Goal: Information Seeking & Learning: Learn about a topic

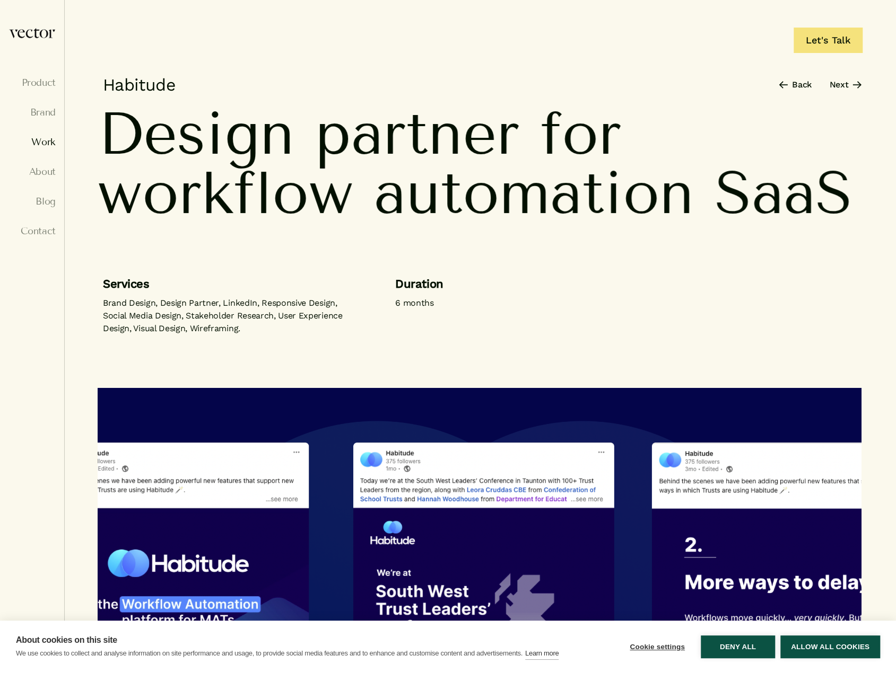
click at [51, 139] on link "Work" at bounding box center [31, 142] width 47 height 11
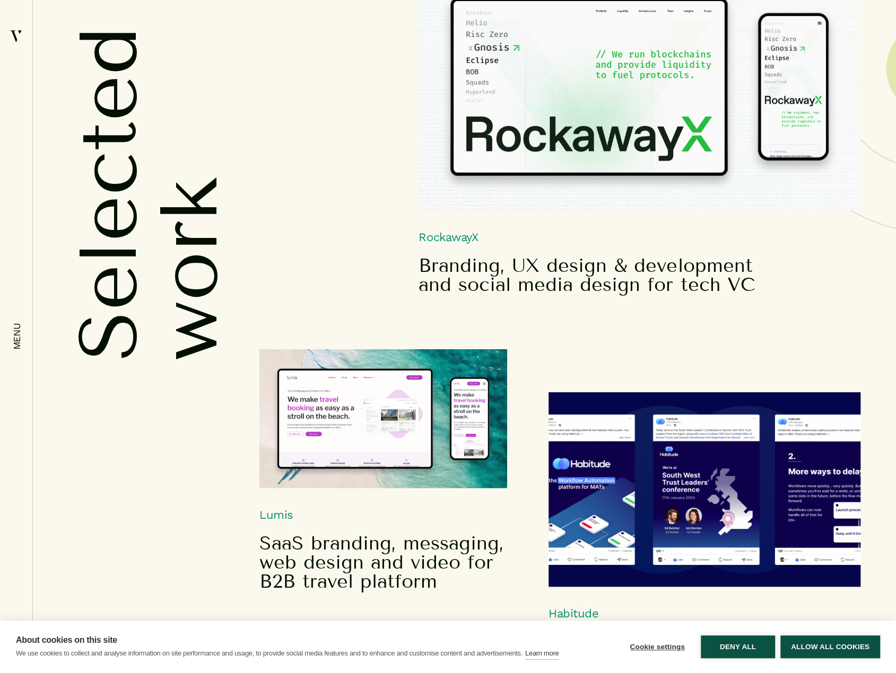
scroll to position [265, 0]
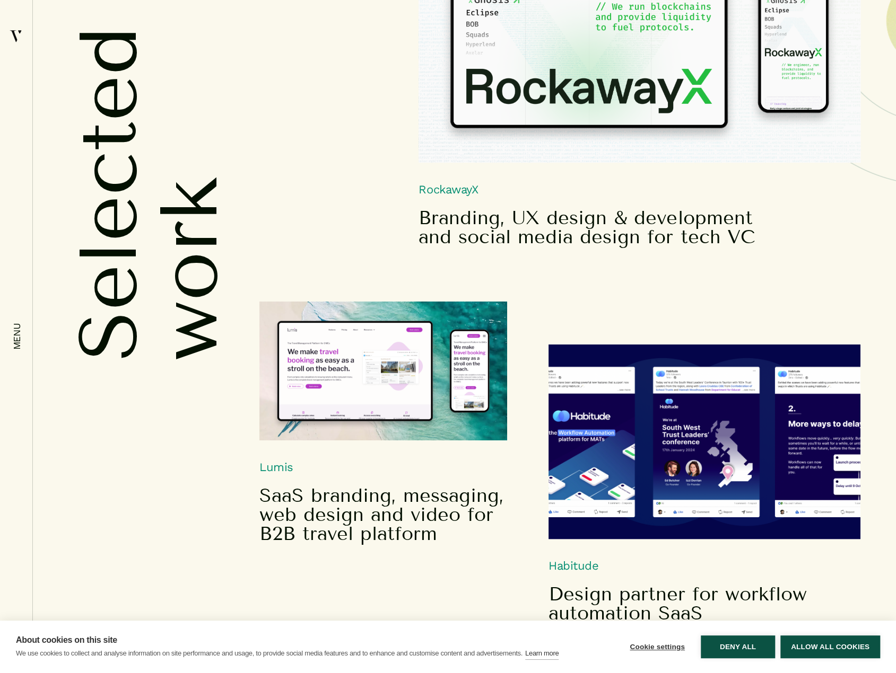
drag, startPoint x: 715, startPoint y: 641, endPoint x: 699, endPoint y: 577, distance: 66.1
click at [715, 641] on button "Deny all" at bounding box center [737, 647] width 74 height 23
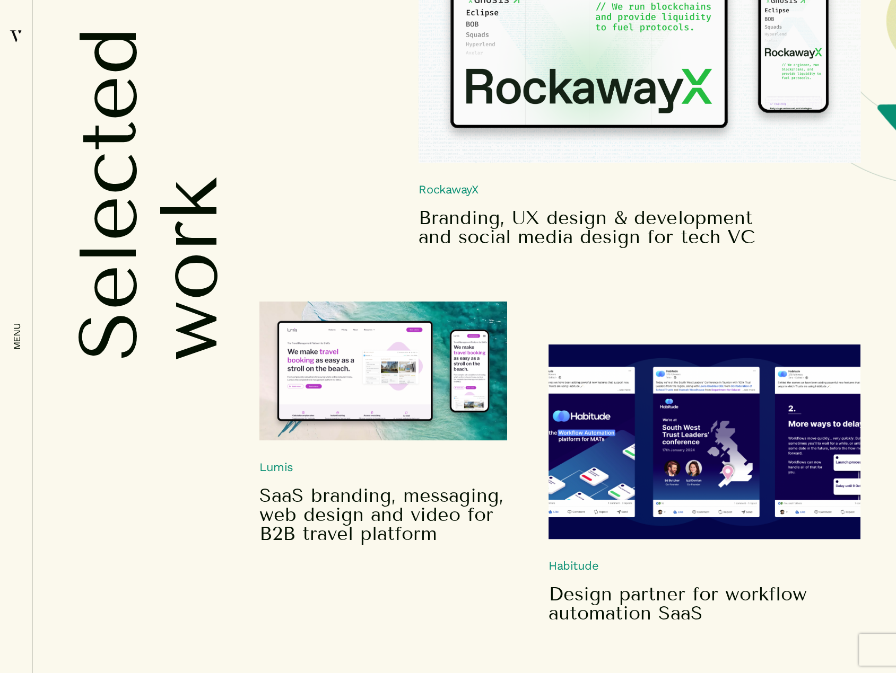
click at [349, 399] on img at bounding box center [383, 371] width 248 height 138
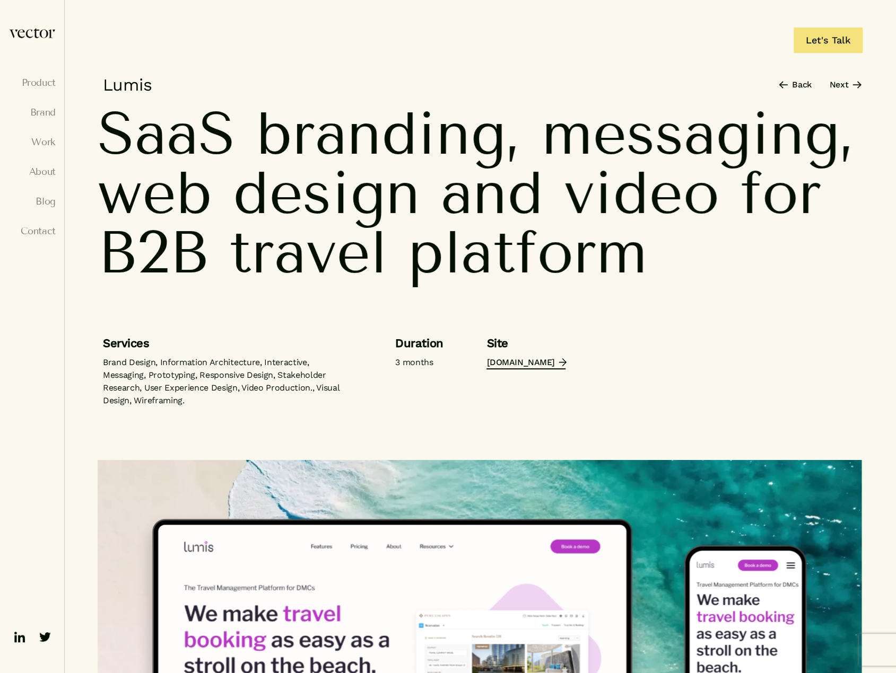
click at [501, 363] on link "lumis-tech.com" at bounding box center [525, 363] width 78 height 13
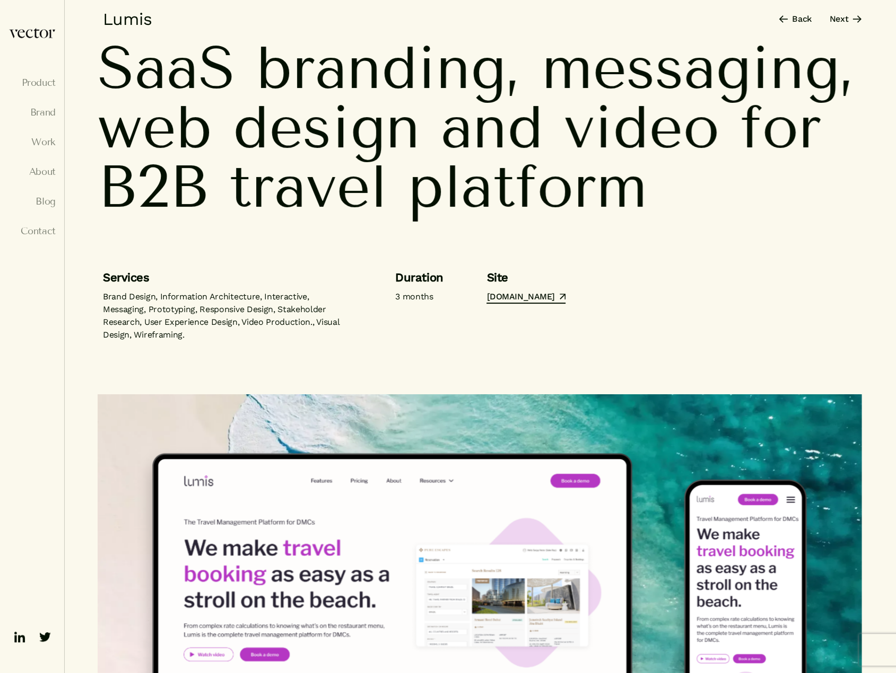
scroll to position [159, 0]
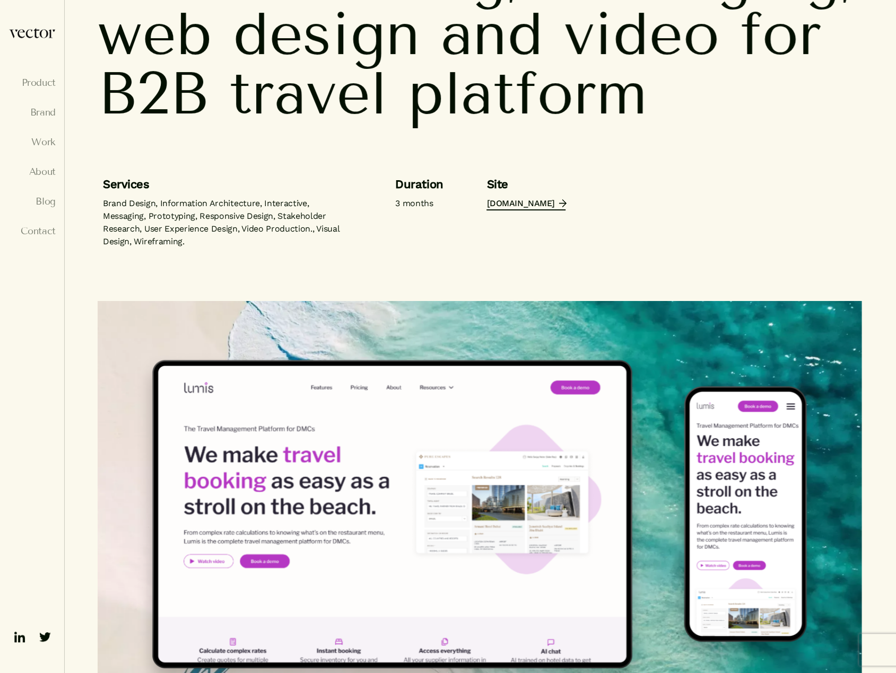
click at [494, 204] on link "lumis-tech.com" at bounding box center [525, 204] width 78 height 13
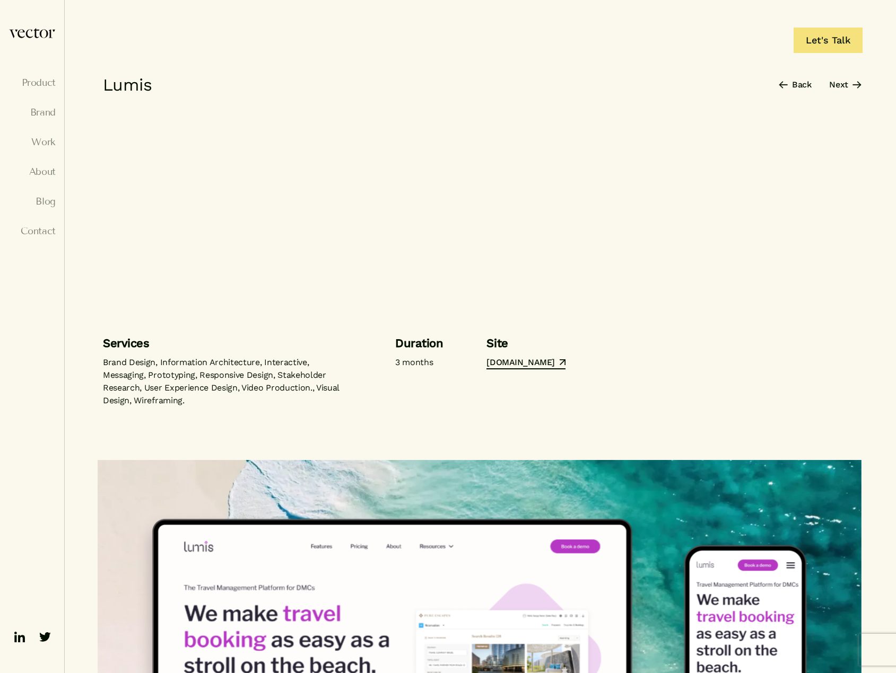
scroll to position [159, 0]
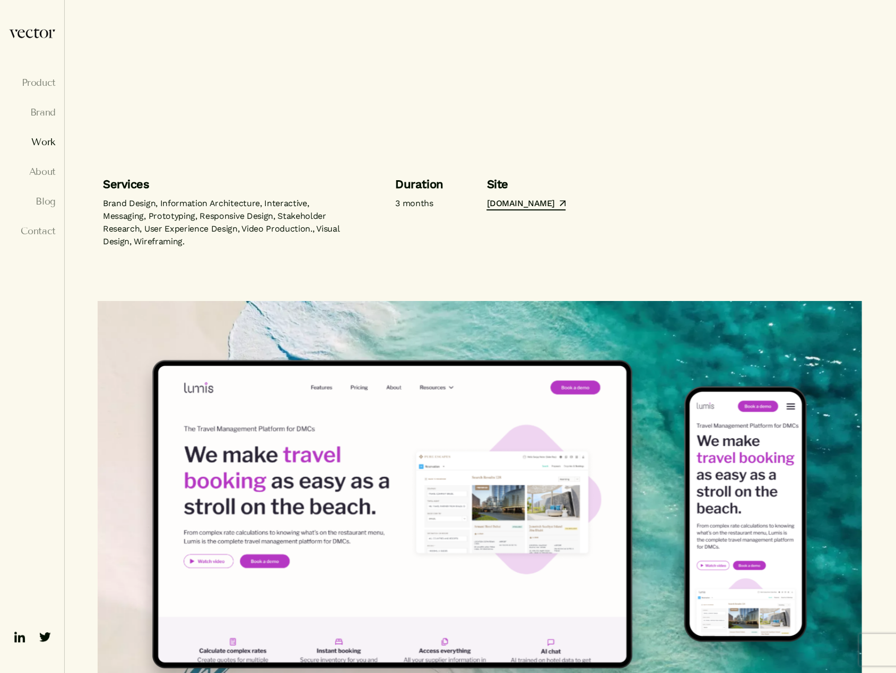
click at [39, 144] on link "Work" at bounding box center [31, 142] width 47 height 11
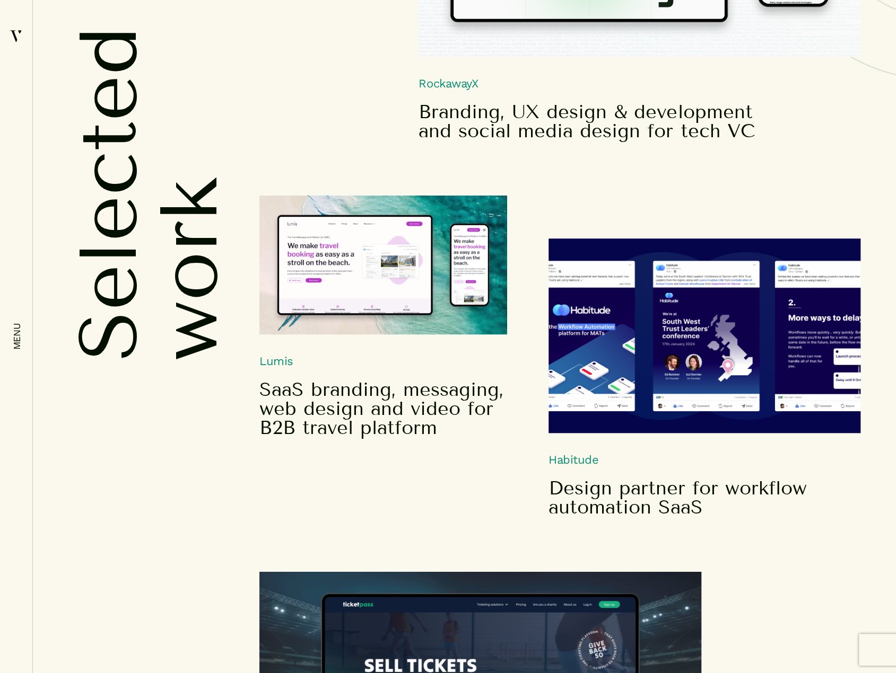
scroll to position [689, 0]
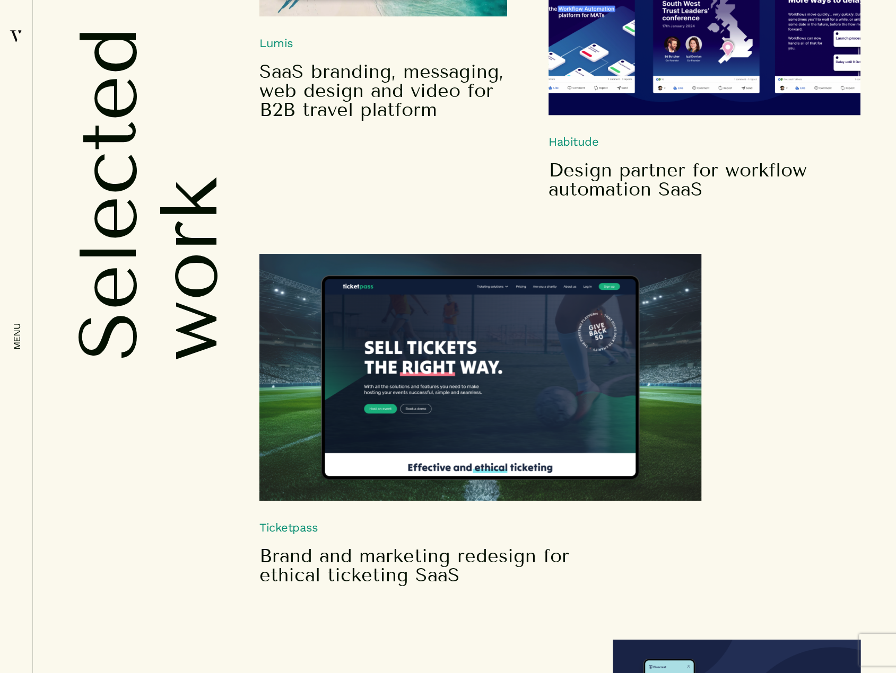
click at [496, 356] on img at bounding box center [480, 377] width 442 height 247
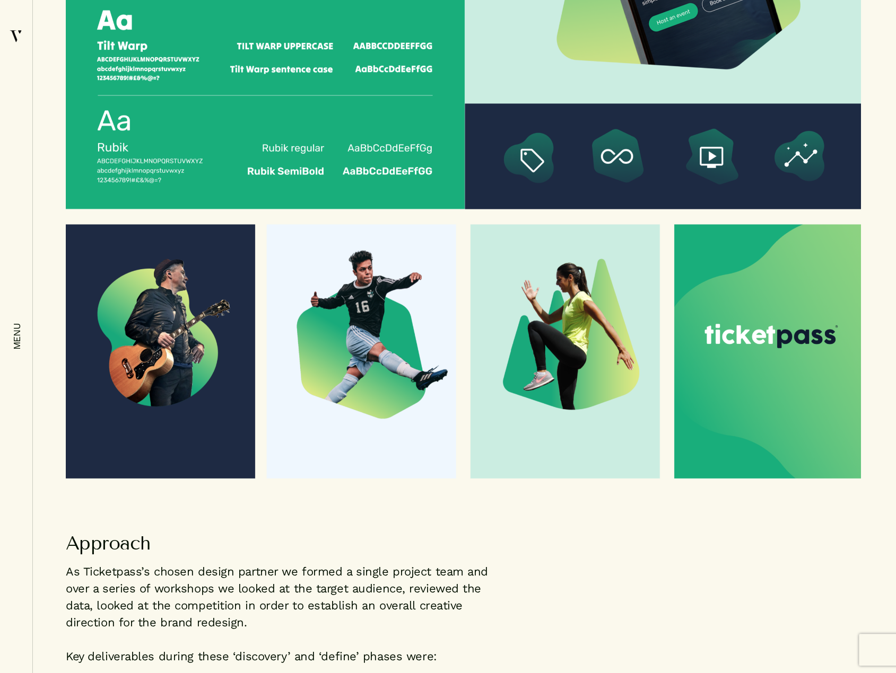
scroll to position [1909, 0]
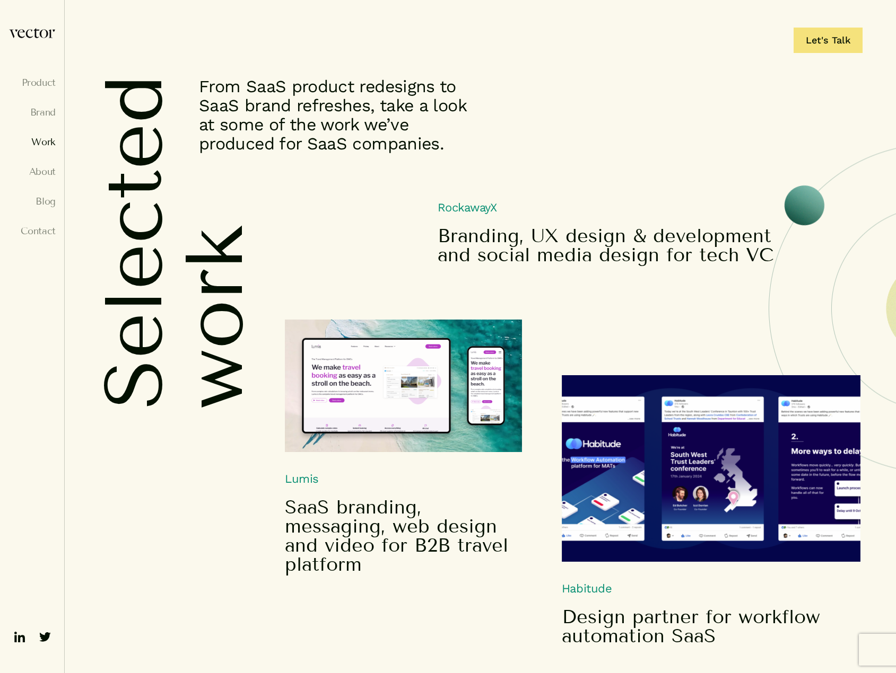
scroll to position [689, 0]
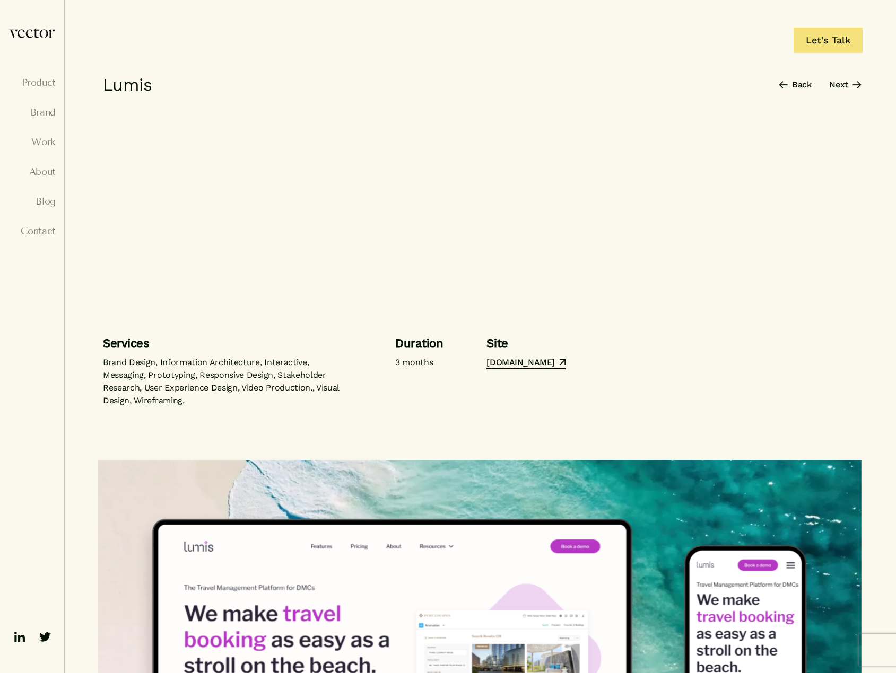
scroll to position [159, 0]
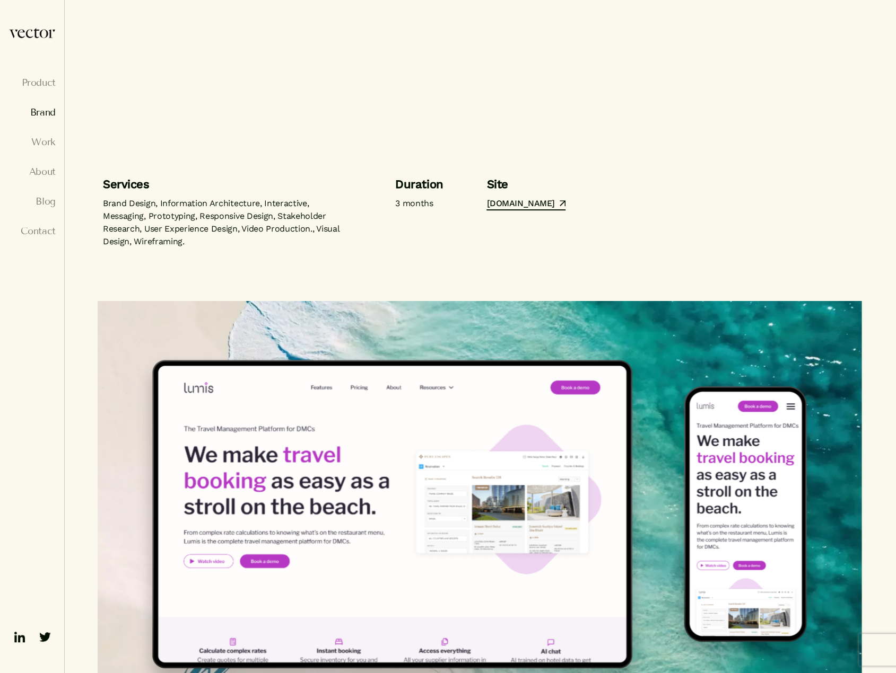
click at [36, 111] on link "Brand" at bounding box center [31, 112] width 47 height 11
click at [40, 138] on link "Work" at bounding box center [31, 142] width 47 height 11
click at [40, 139] on link "Work" at bounding box center [31, 142] width 47 height 11
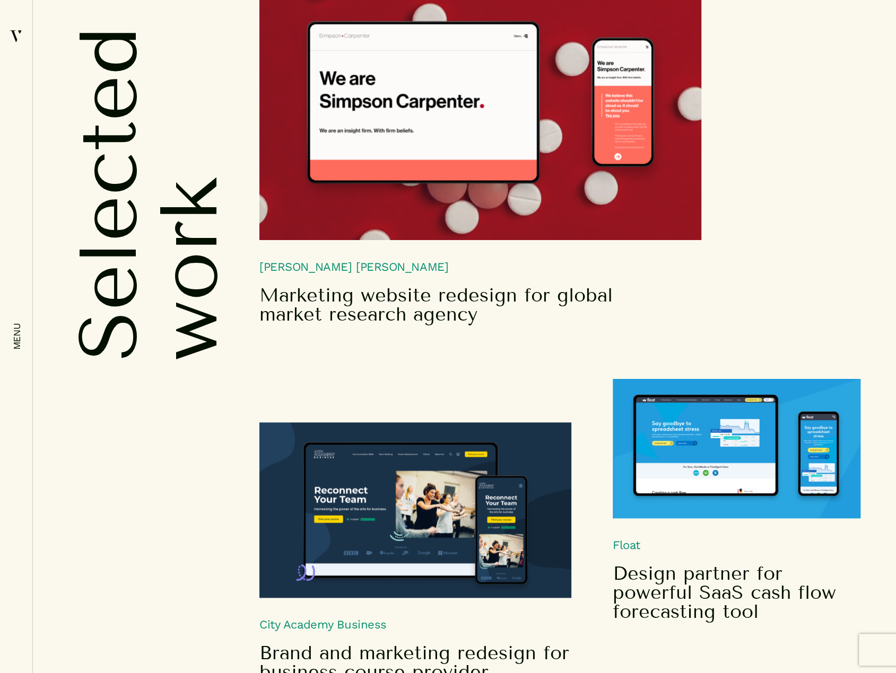
scroll to position [2757, 0]
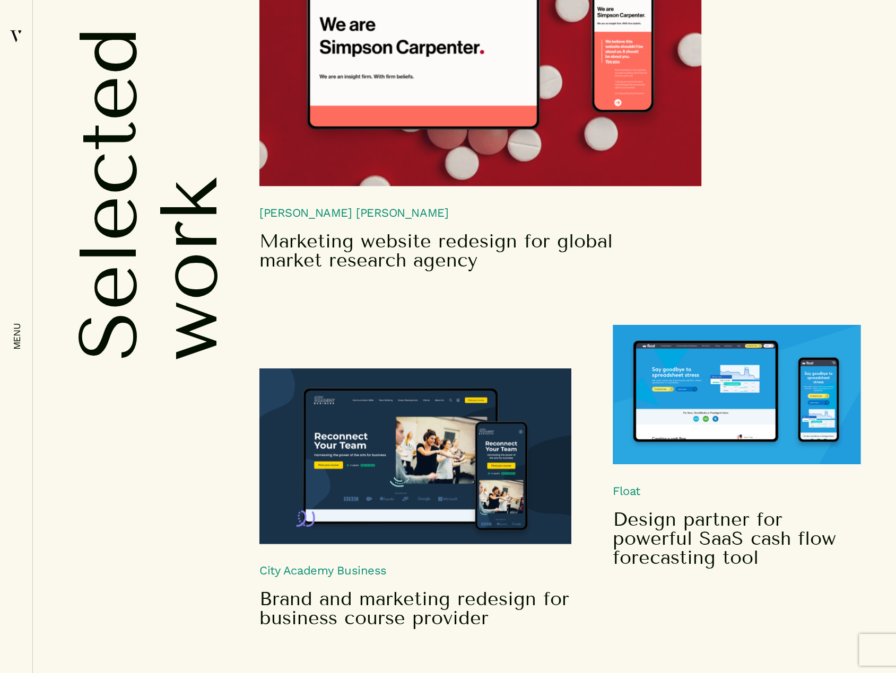
click at [710, 381] on img at bounding box center [736, 394] width 248 height 139
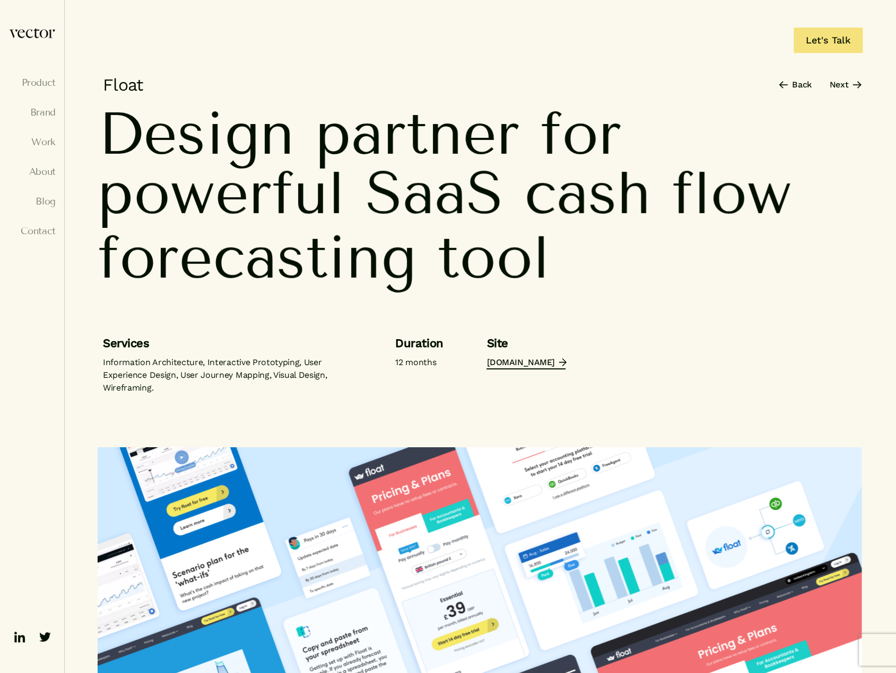
click at [522, 362] on link "[DOMAIN_NAME]" at bounding box center [525, 363] width 78 height 13
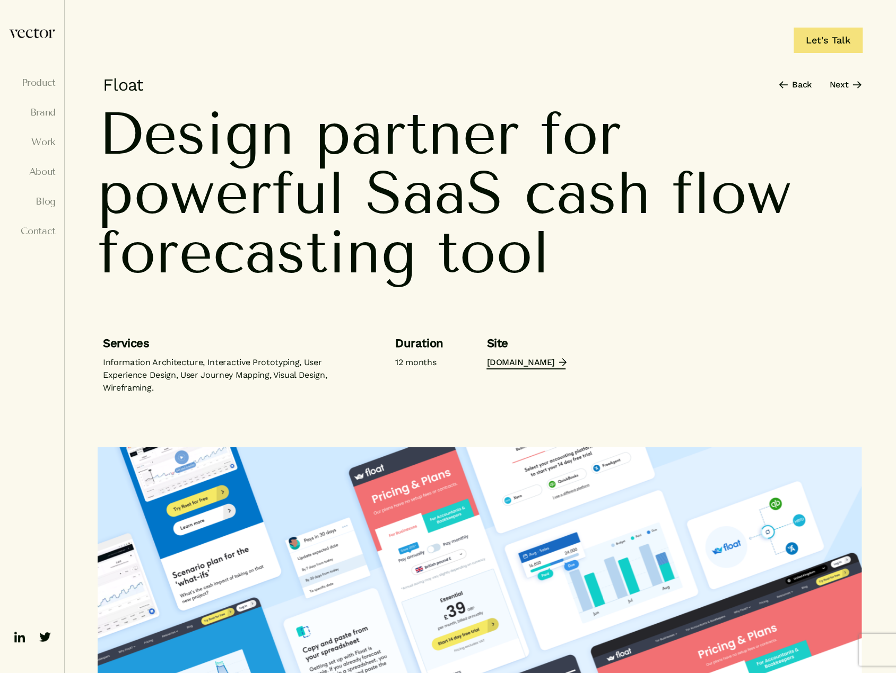
click at [500, 363] on link "floatapp.com" at bounding box center [525, 363] width 78 height 13
click at [42, 231] on link "Contact" at bounding box center [31, 231] width 47 height 11
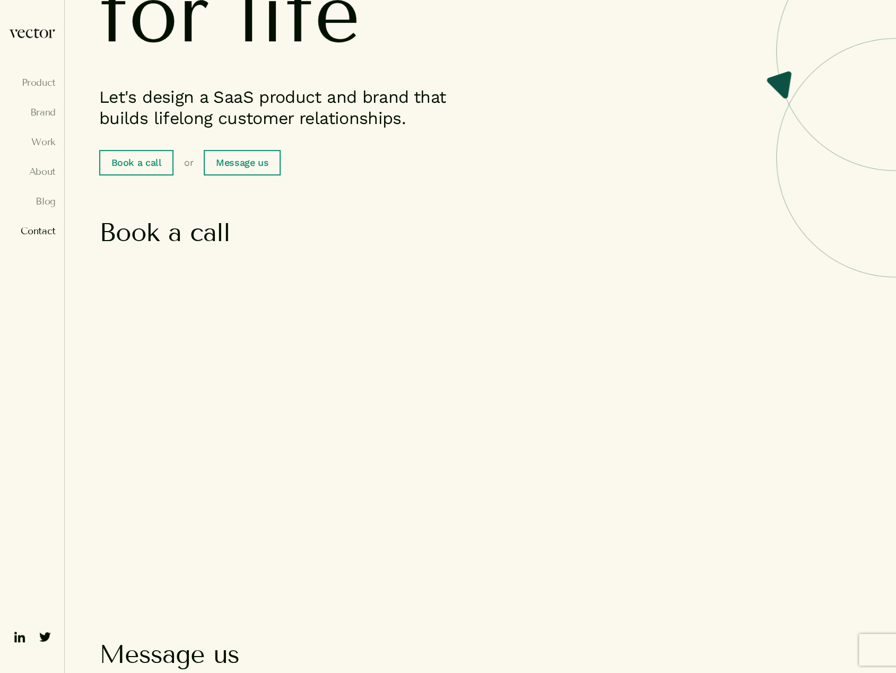
scroll to position [212, 0]
click at [30, 78] on link "Product" at bounding box center [31, 82] width 47 height 11
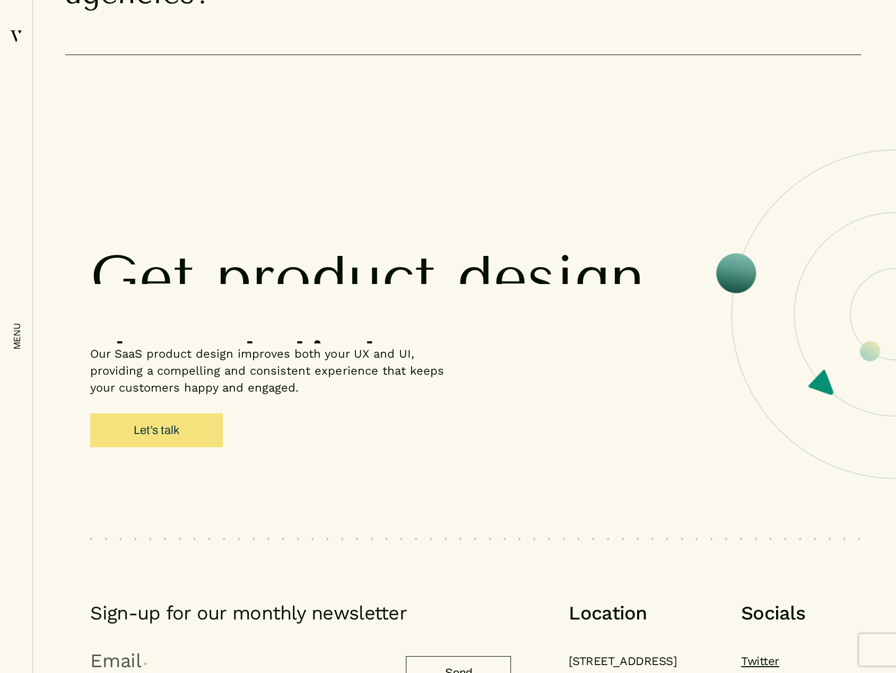
scroll to position [7778, 0]
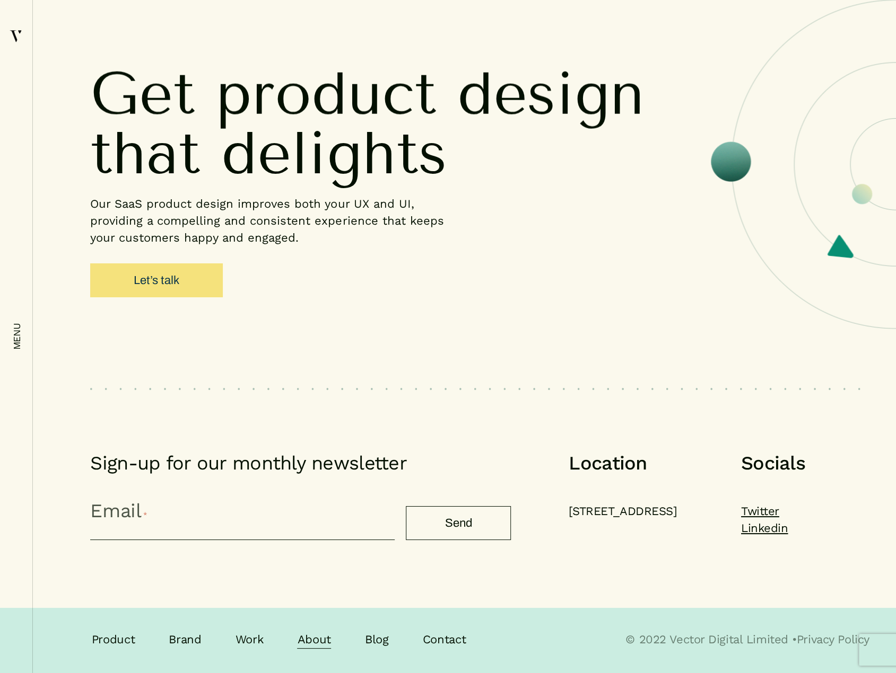
click at [309, 634] on link "About" at bounding box center [313, 640] width 33 height 17
